Goal: Task Accomplishment & Management: Use online tool/utility

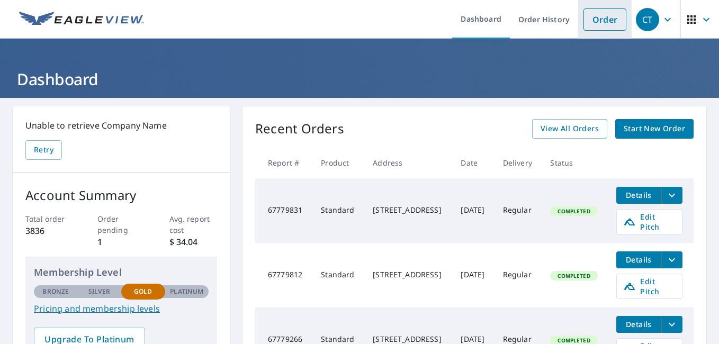
click at [588, 23] on link "Order" at bounding box center [604, 19] width 43 height 22
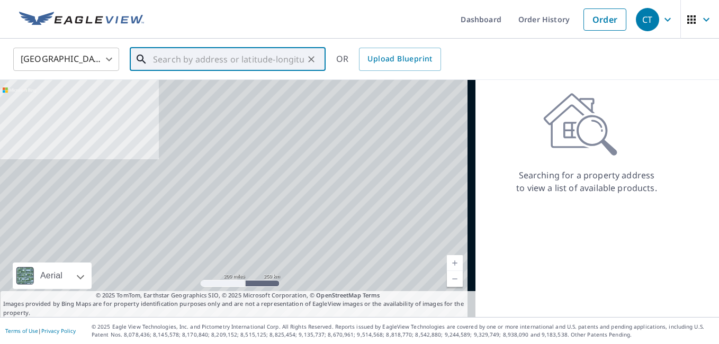
click at [223, 61] on input "text" at bounding box center [228, 59] width 151 height 30
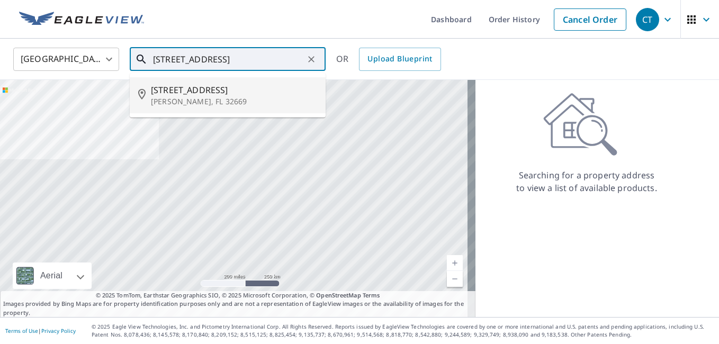
click at [204, 105] on p "Newberry, FL 32669" at bounding box center [234, 101] width 166 height 11
type input "3922 Nw 186th St Newberry, FL 32669"
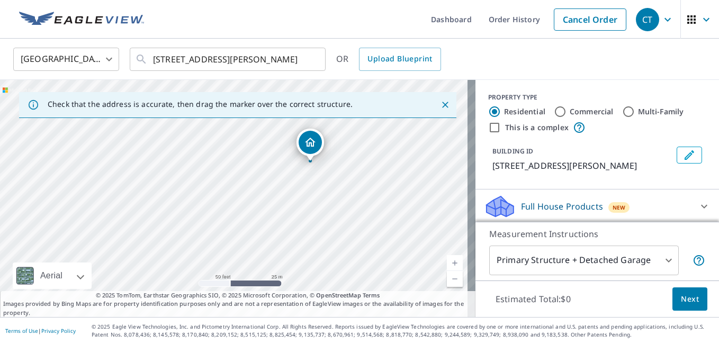
drag, startPoint x: 253, startPoint y: 139, endPoint x: 308, endPoint y: 139, distance: 55.0
drag, startPoint x: 168, startPoint y: 169, endPoint x: 214, endPoint y: 213, distance: 63.3
click at [214, 213] on div "3922 NW 186th St Newberry, FL 32669" at bounding box center [237, 198] width 475 height 237
drag, startPoint x: 257, startPoint y: 237, endPoint x: 227, endPoint y: 187, distance: 58.6
click at [223, 191] on div "3922 NW 186th St Newberry, FL 32669" at bounding box center [237, 198] width 475 height 237
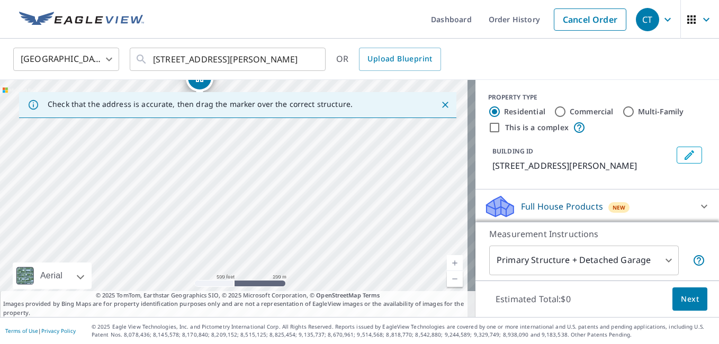
drag, startPoint x: 345, startPoint y: 241, endPoint x: 274, endPoint y: 155, distance: 111.7
click at [274, 155] on div "3922 NW 186th St Newberry, FL 32669" at bounding box center [237, 198] width 475 height 237
drag, startPoint x: 230, startPoint y: 232, endPoint x: 302, endPoint y: 165, distance: 98.9
click at [302, 165] on div "3922 NW 186th St Newberry, FL 32669" at bounding box center [237, 198] width 475 height 237
drag, startPoint x: 230, startPoint y: 238, endPoint x: 241, endPoint y: 149, distance: 90.1
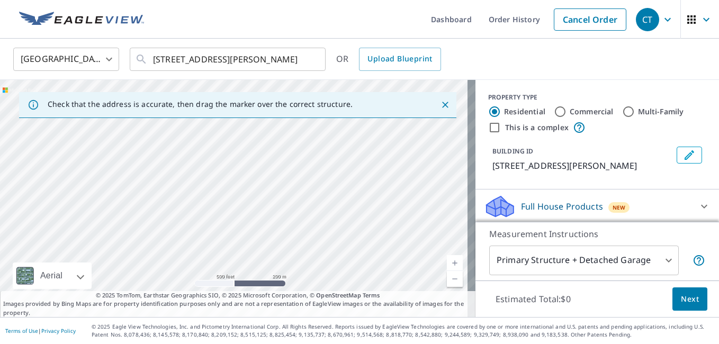
click at [241, 149] on div "3922 NW 186th St Newberry, FL 32669" at bounding box center [237, 198] width 475 height 237
drag, startPoint x: 374, startPoint y: 195, endPoint x: 247, endPoint y: 254, distance: 140.0
click at [246, 257] on div "3922 NW 186th St Newberry, FL 32669" at bounding box center [237, 198] width 475 height 237
drag, startPoint x: 196, startPoint y: 242, endPoint x: 369, endPoint y: 245, distance: 173.6
click at [396, 247] on div "3922 NW 186th St Newberry, FL 32669" at bounding box center [237, 198] width 475 height 237
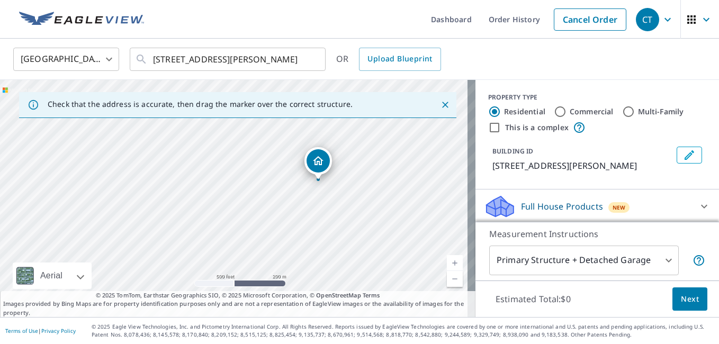
drag, startPoint x: 211, startPoint y: 188, endPoint x: 303, endPoint y: 257, distance: 115.4
click at [322, 274] on div "3922 NW 186th St Newberry, FL 32669" at bounding box center [237, 198] width 475 height 237
drag, startPoint x: 224, startPoint y: 172, endPoint x: 283, endPoint y: 183, distance: 59.8
click at [283, 183] on div "3922 NW 186th St Newberry, FL 32669" at bounding box center [237, 198] width 475 height 237
drag, startPoint x: 339, startPoint y: 232, endPoint x: 270, endPoint y: 148, distance: 108.3
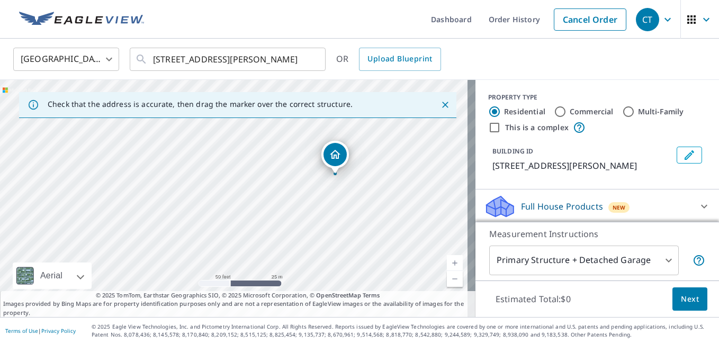
click at [270, 148] on div "3922 NW 186th St Newberry, FL 32669" at bounding box center [237, 198] width 475 height 237
click at [504, 19] on link "Order History" at bounding box center [514, 19] width 68 height 39
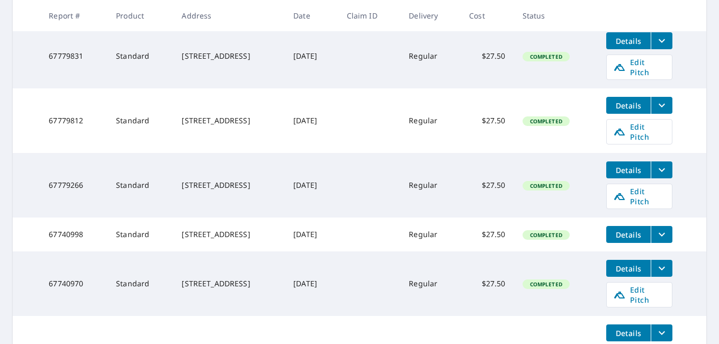
scroll to position [212, 0]
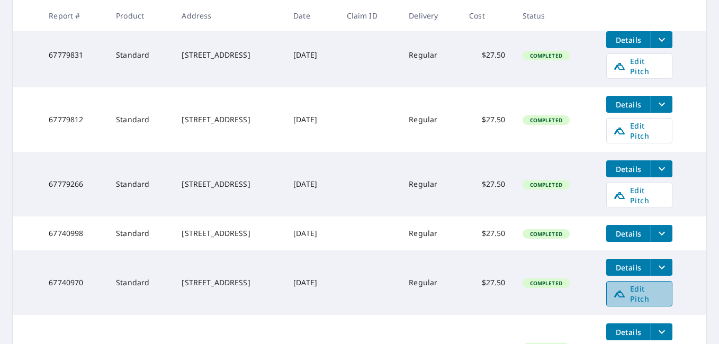
click at [650, 284] on span "Edit Pitch" at bounding box center [639, 294] width 52 height 20
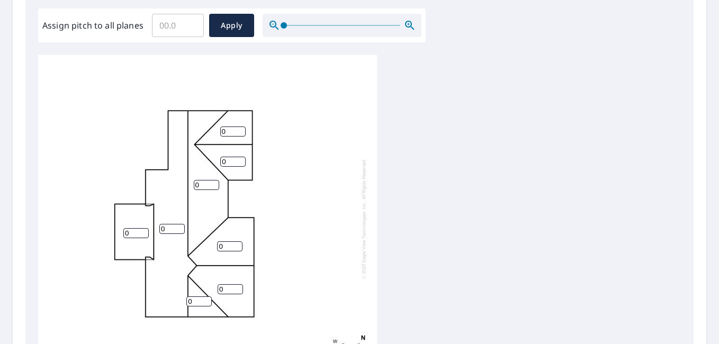
scroll to position [318, 0]
click at [167, 33] on input "Assign pitch to all planes" at bounding box center [178, 25] width 52 height 30
type input "4"
click at [220, 23] on span "Apply" at bounding box center [232, 25] width 28 height 13
type input "4"
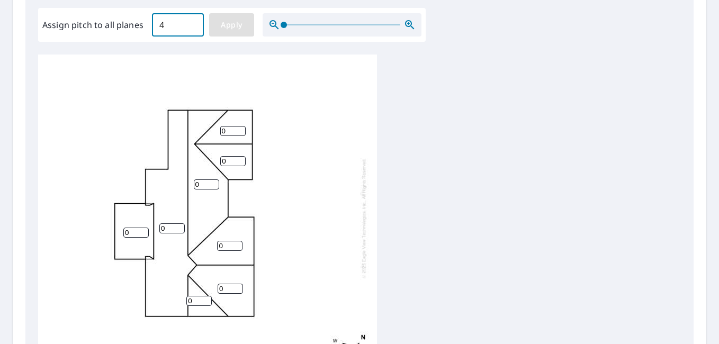
type input "4"
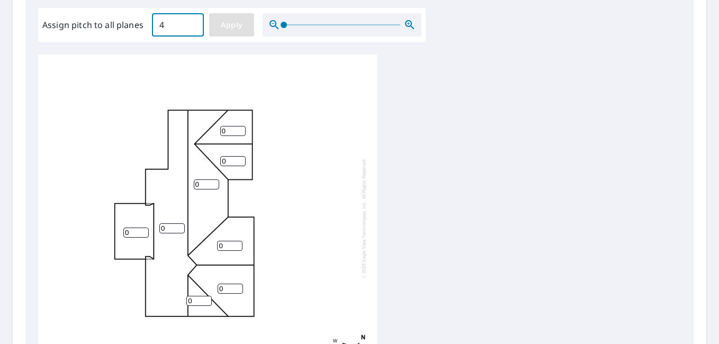
type input "4"
drag, startPoint x: 134, startPoint y: 222, endPoint x: 122, endPoint y: 220, distance: 12.9
click at [122, 220] on div "4 4 4 4 4 4 4 4" at bounding box center [207, 218] width 339 height 332
type input "1"
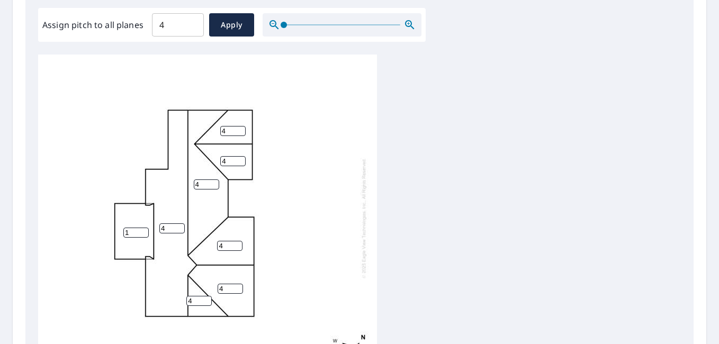
click at [340, 215] on div "4 4 4 4 1 4 4 4" at bounding box center [207, 218] width 339 height 332
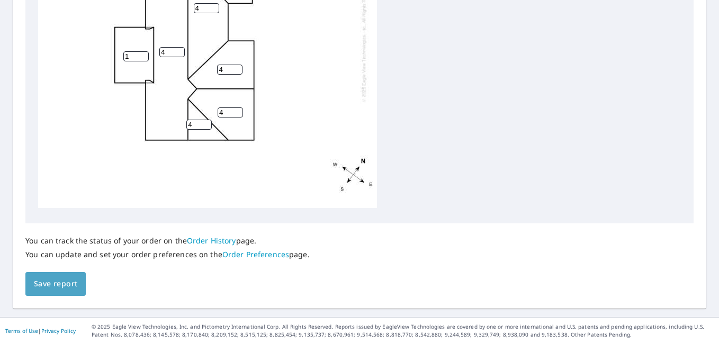
click at [52, 282] on span "Save report" at bounding box center [55, 283] width 43 height 13
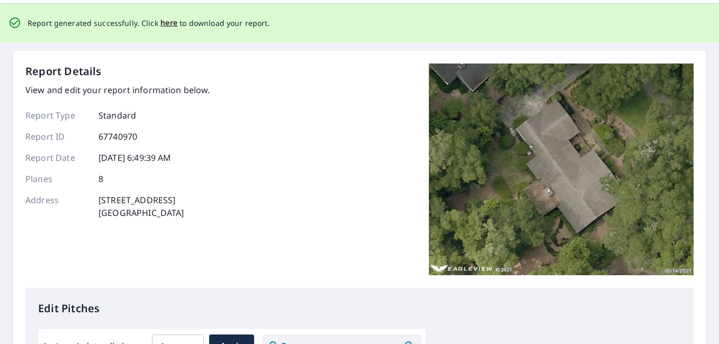
scroll to position [0, 0]
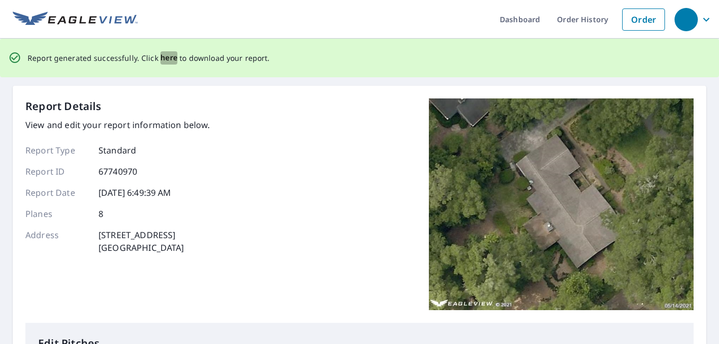
click at [167, 57] on span "here" at bounding box center [168, 57] width 17 height 13
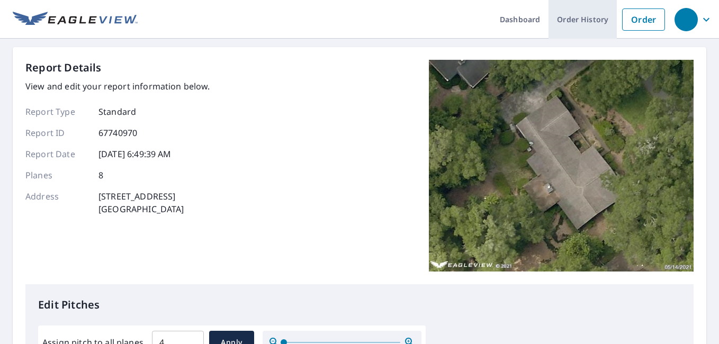
click at [570, 21] on link "Order History" at bounding box center [582, 19] width 68 height 39
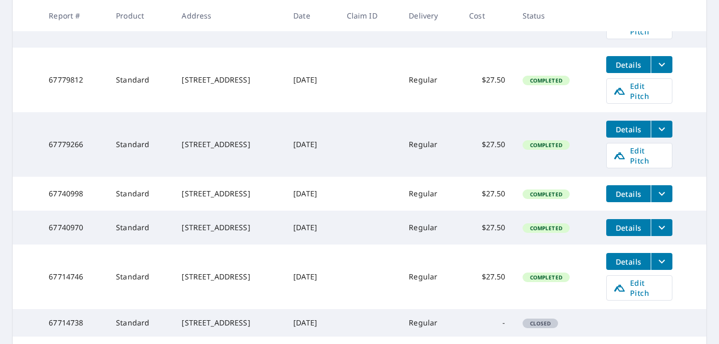
scroll to position [318, 0]
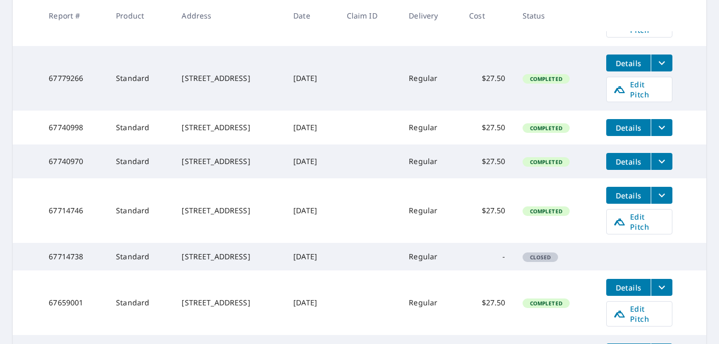
click at [663, 189] on icon "filesDropdownBtn-67714746" at bounding box center [661, 195] width 13 height 13
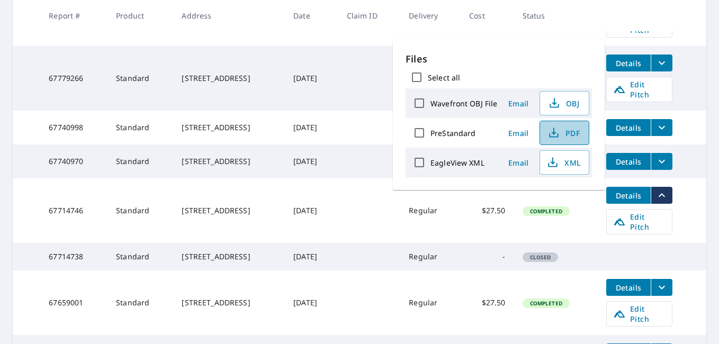
click at [574, 132] on span "PDF" at bounding box center [563, 132] width 34 height 13
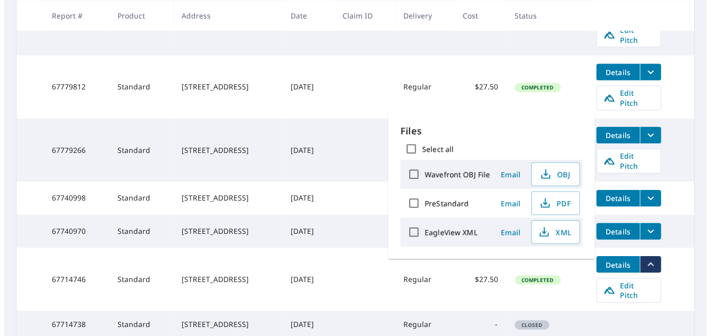
scroll to position [159, 0]
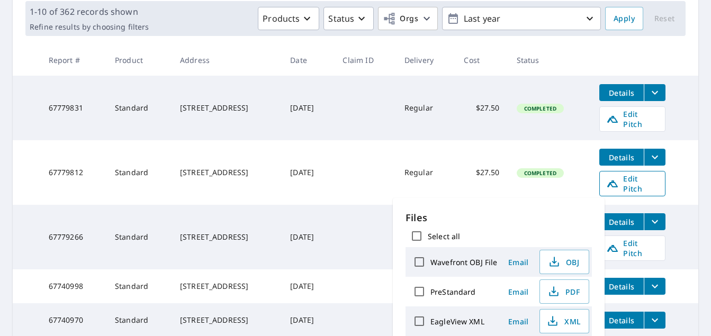
click at [656, 174] on span "Edit Pitch" at bounding box center [632, 184] width 52 height 20
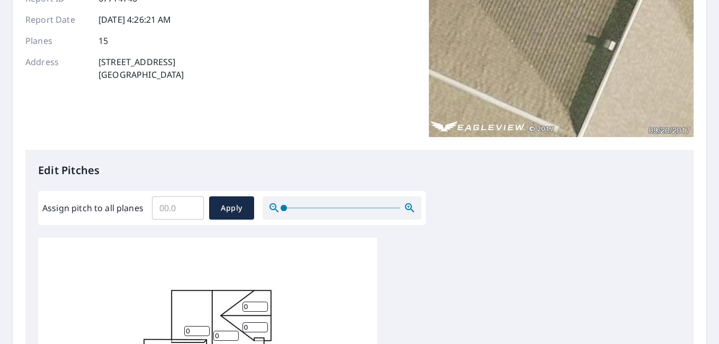
scroll to position [106, 0]
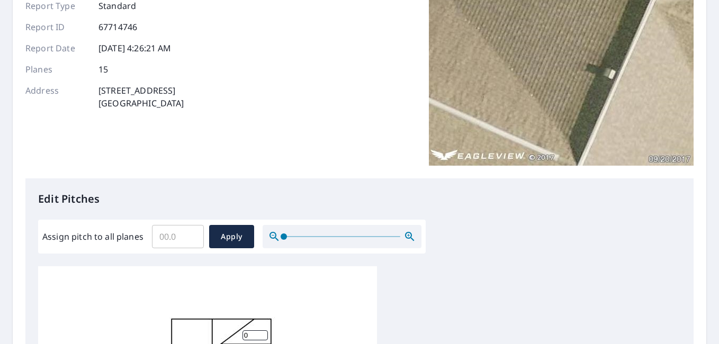
click at [171, 234] on input "Assign pitch to all planes" at bounding box center [178, 237] width 52 height 30
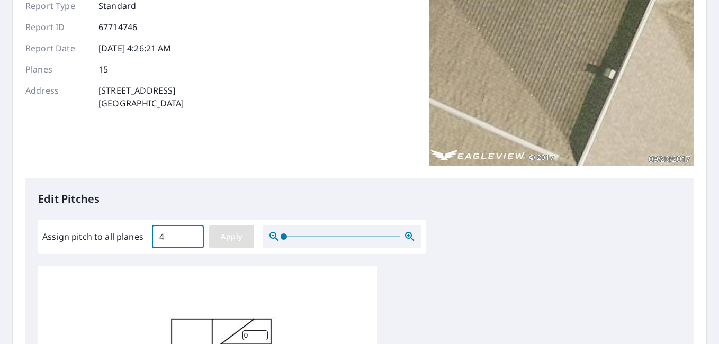
type input "4"
click at [222, 234] on span "Apply" at bounding box center [232, 236] width 28 height 13
type input "4"
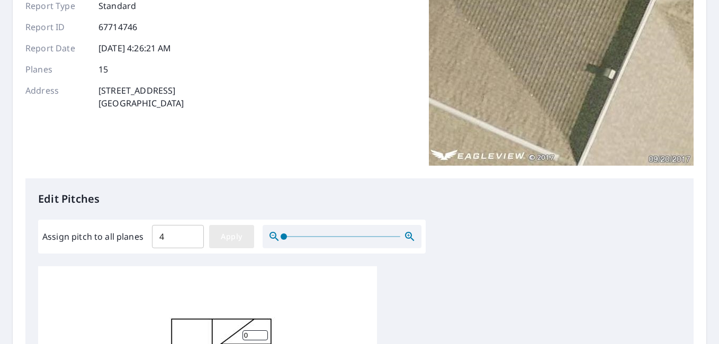
type input "4"
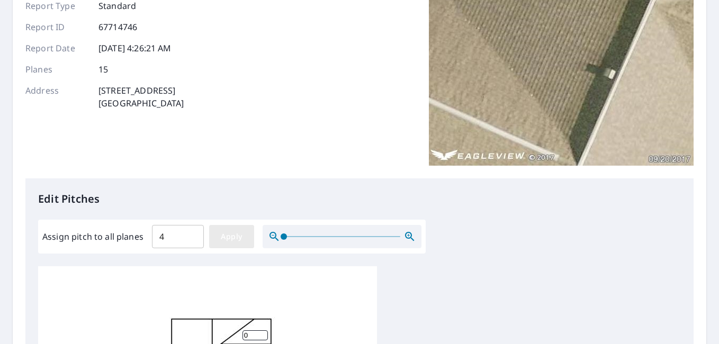
type input "4"
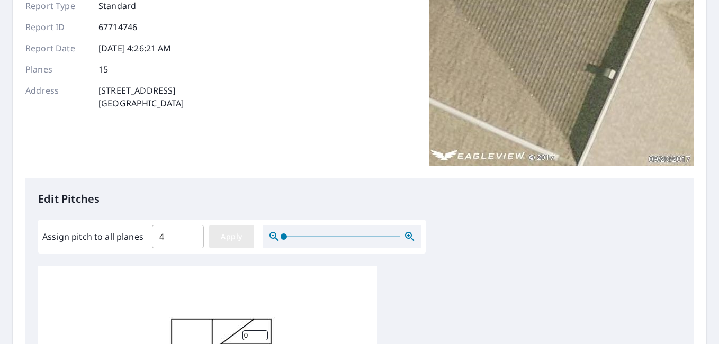
type input "4"
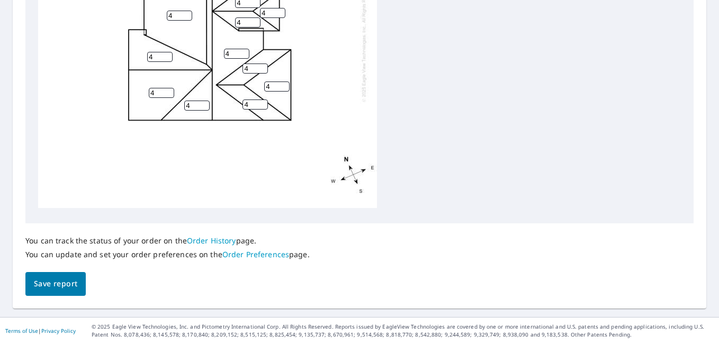
click at [48, 285] on span "Save report" at bounding box center [55, 283] width 43 height 13
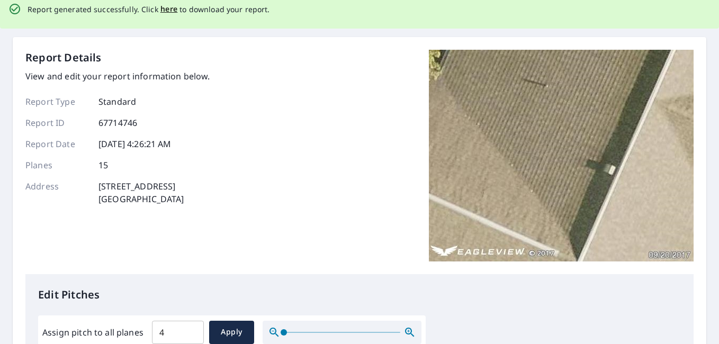
scroll to position [0, 0]
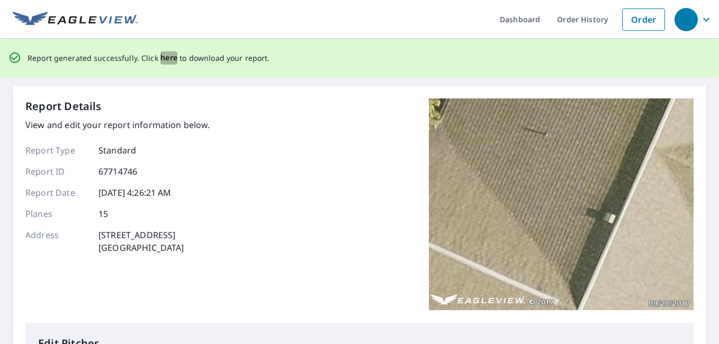
click at [164, 57] on span "here" at bounding box center [168, 57] width 17 height 13
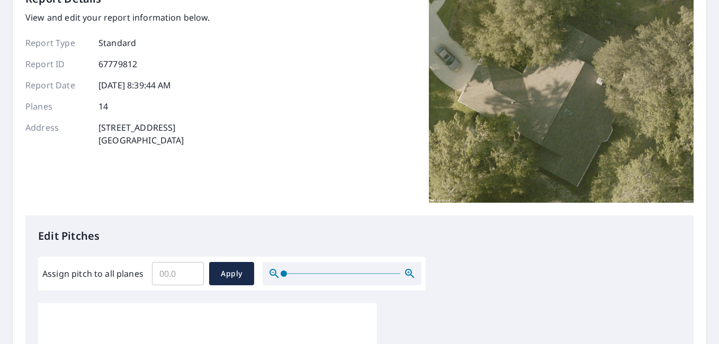
scroll to position [159, 0]
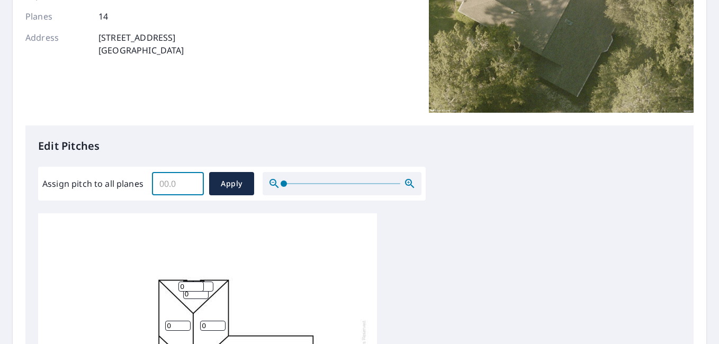
click at [176, 191] on input "Assign pitch to all planes" at bounding box center [178, 184] width 52 height 30
drag, startPoint x: 166, startPoint y: 185, endPoint x: 145, endPoint y: 186, distance: 20.7
click at [145, 186] on div "Assign pitch to all planes 5 ​ Apply" at bounding box center [231, 183] width 379 height 23
type input "6"
click at [222, 185] on span "Apply" at bounding box center [232, 183] width 28 height 13
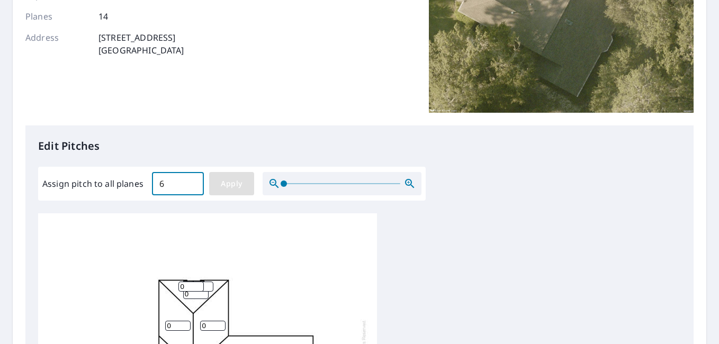
type input "6"
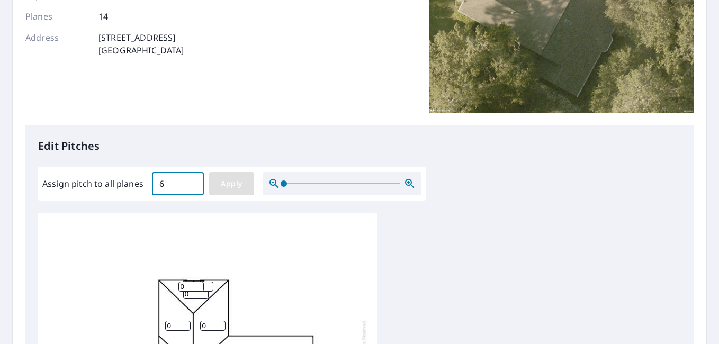
type input "6"
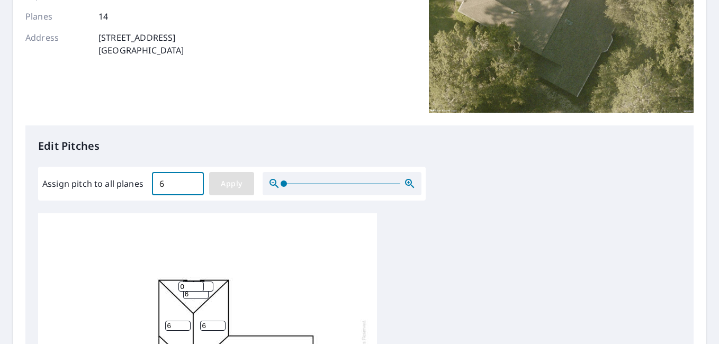
type input "6"
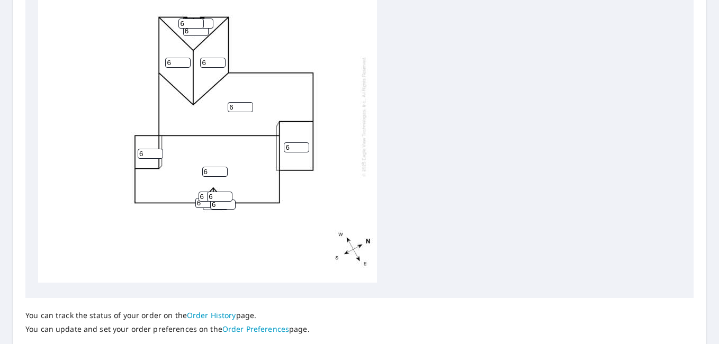
scroll to position [494, 0]
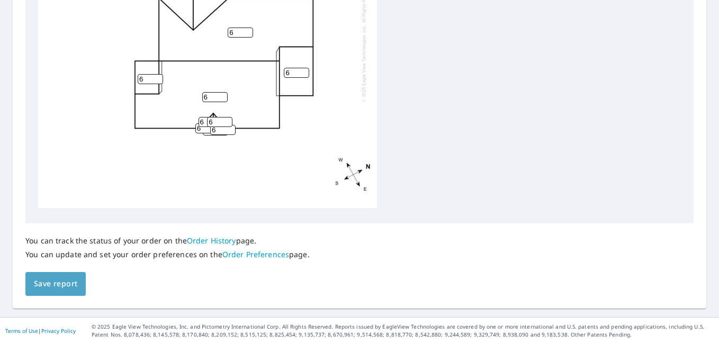
click at [71, 284] on span "Save report" at bounding box center [55, 283] width 43 height 13
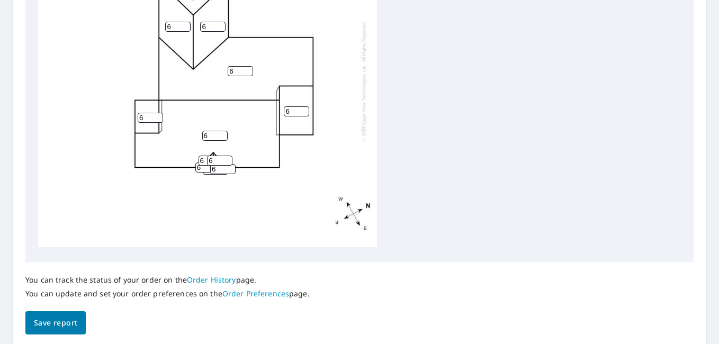
scroll to position [0, 0]
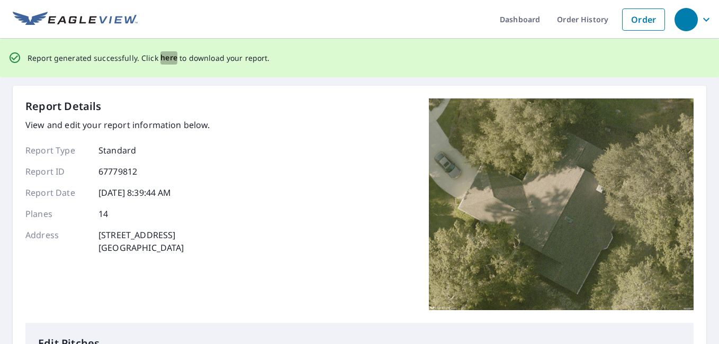
click at [164, 55] on span "here" at bounding box center [168, 57] width 17 height 13
